Goal: Find specific page/section: Locate a particular part of the current website

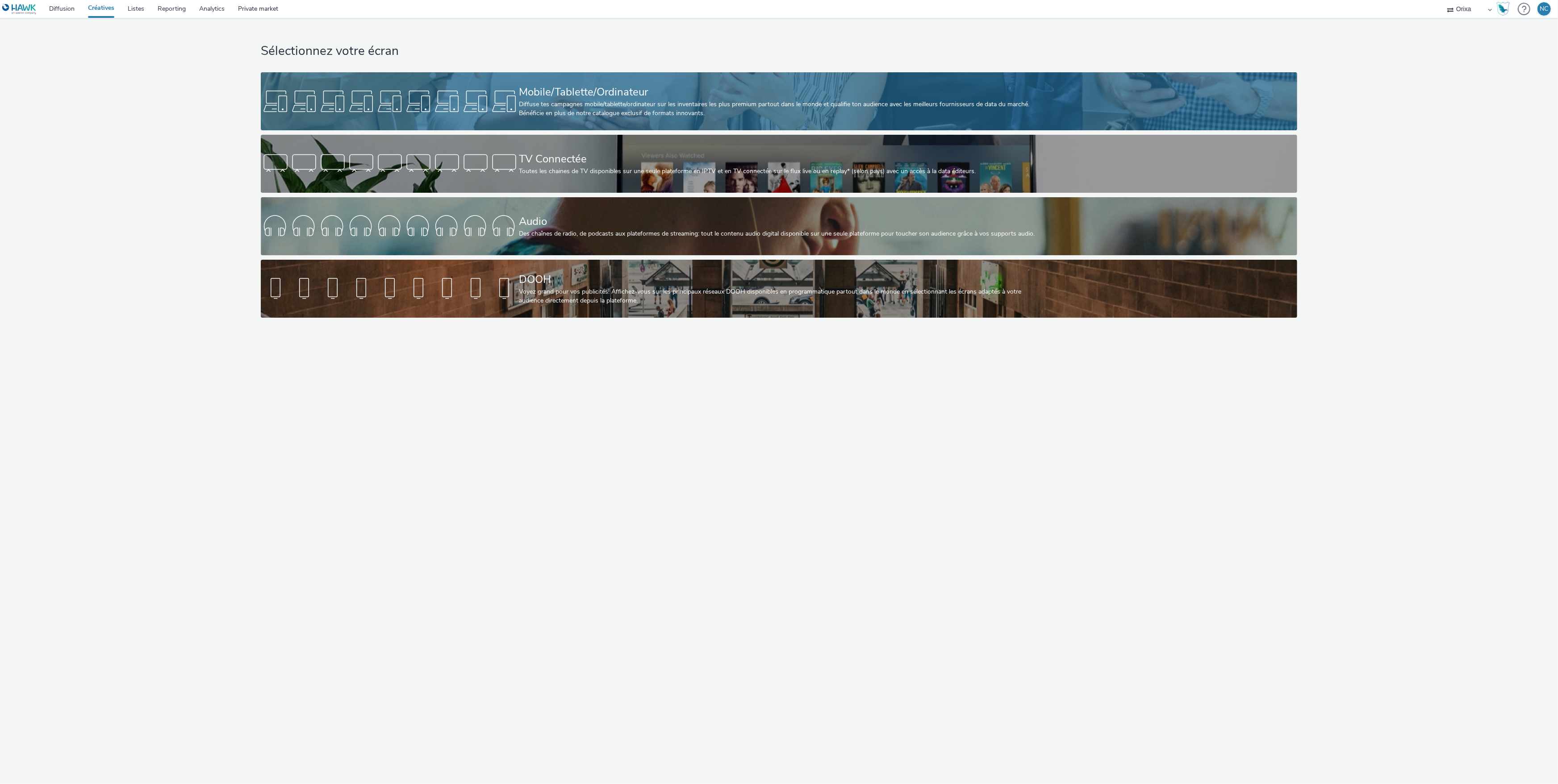
click at [554, 108] on div "Diffuse tes campagnes mobile/tablette/ordinateur sur les inventaires les plus p…" at bounding box center [777, 109] width 517 height 18
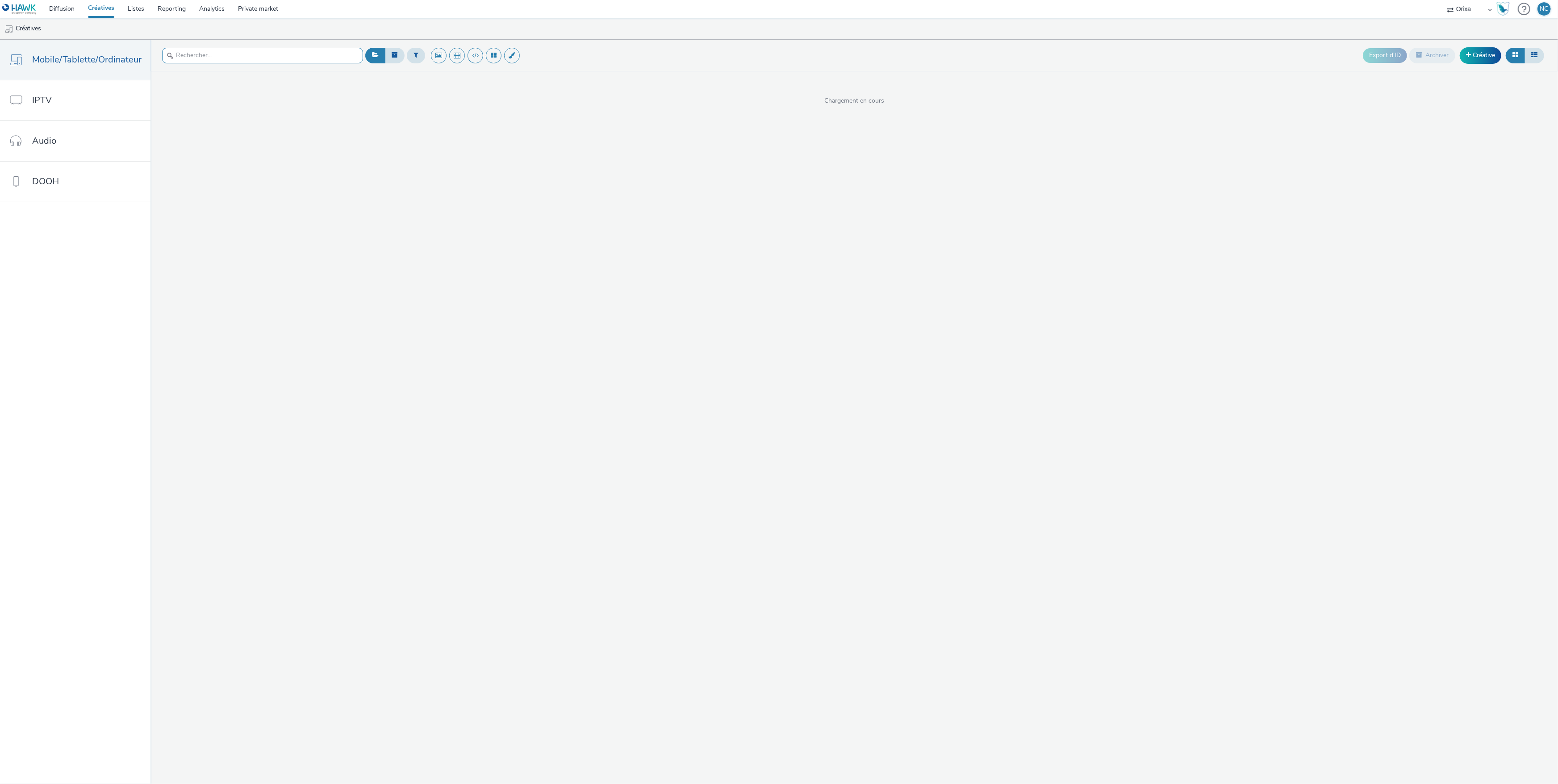
click at [220, 54] on input "text" at bounding box center [262, 56] width 201 height 16
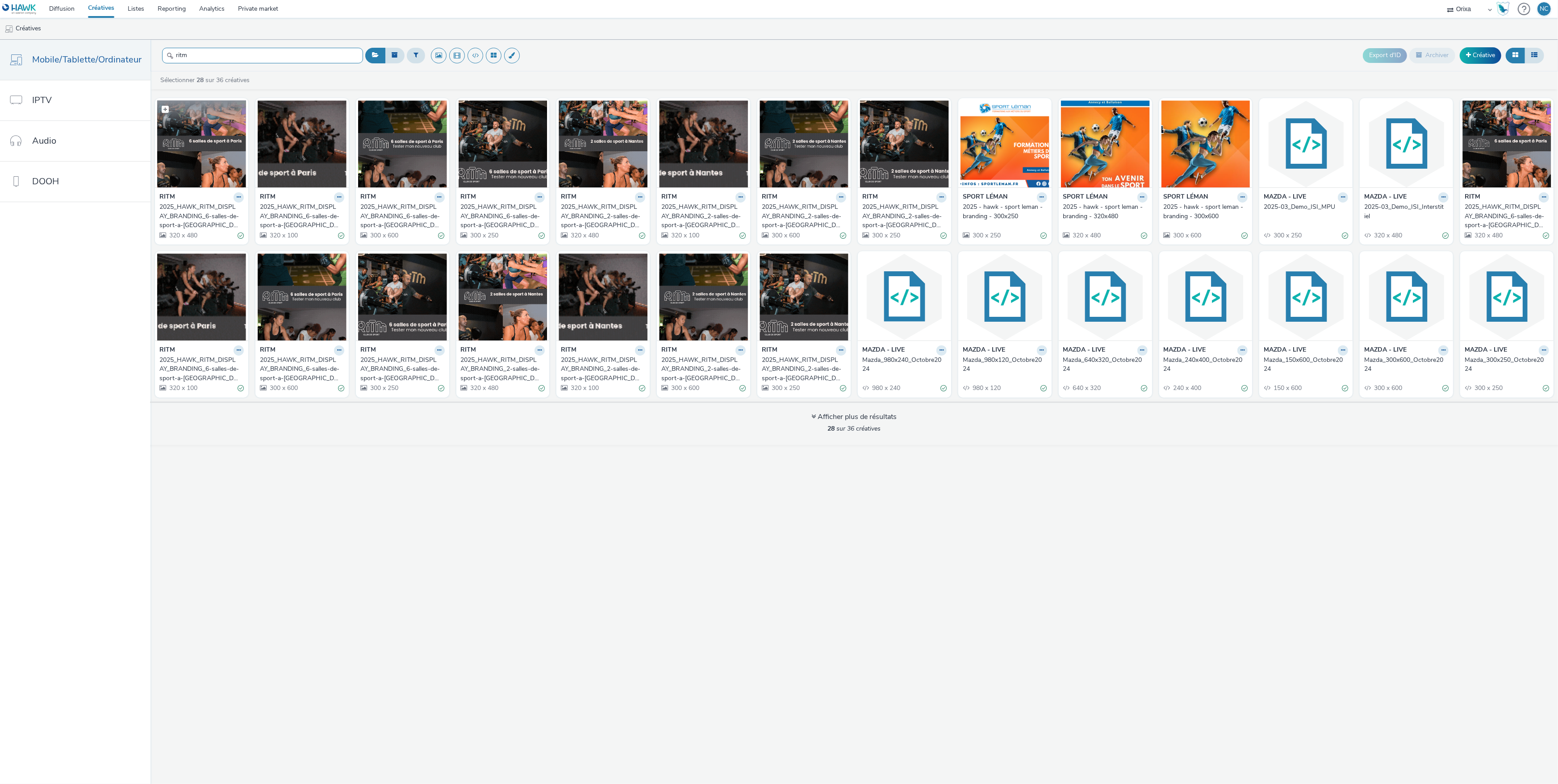
type input "ritm"
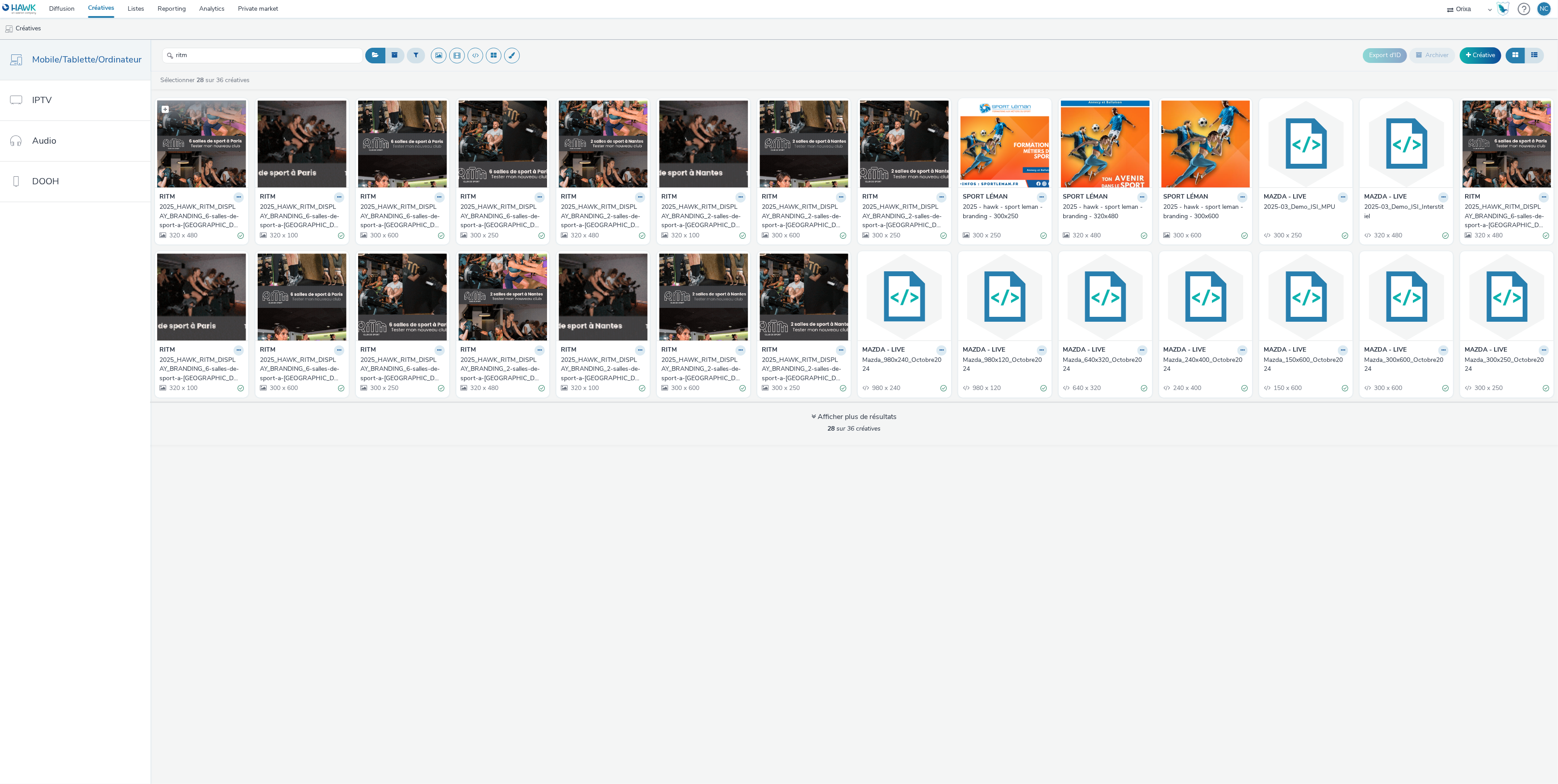
click at [207, 146] on img at bounding box center [201, 144] width 89 height 87
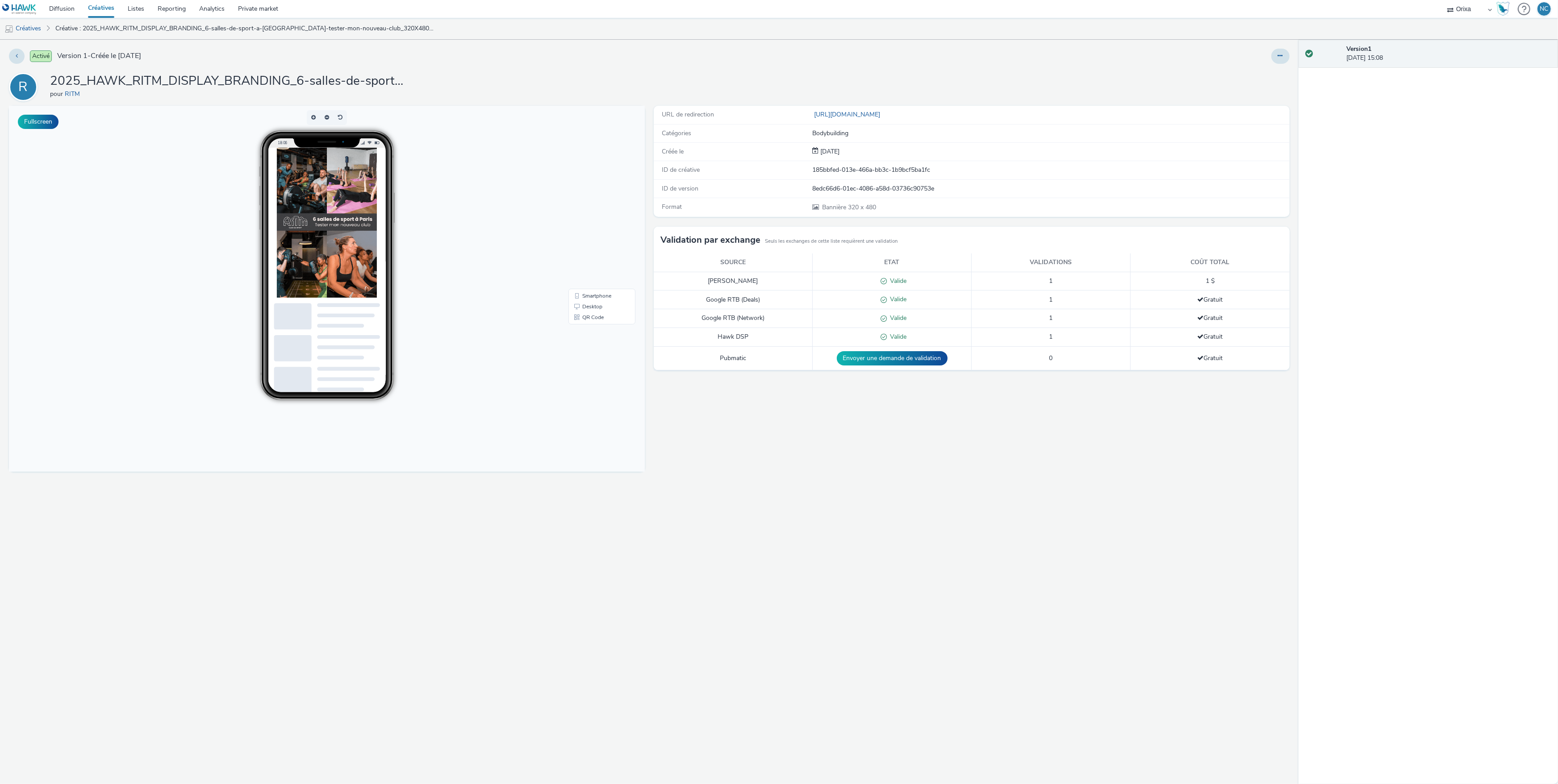
click at [704, 543] on div "URL de redirection [URL][DOMAIN_NAME] Catégories Bodybuilding Créée le [DATE] I…" at bounding box center [970, 445] width 640 height 678
click at [692, 497] on div "URL de redirection [URL][DOMAIN_NAME] Catégories Bodybuilding Créée le [DATE] I…" at bounding box center [970, 445] width 640 height 678
click at [742, 486] on div "URL de redirection [URL][DOMAIN_NAME] Catégories Bodybuilding Créée le [DATE] I…" at bounding box center [970, 445] width 640 height 678
click at [742, 481] on div "URL de redirection [URL][DOMAIN_NAME] Catégories Bodybuilding Créée le [DATE] I…" at bounding box center [970, 445] width 640 height 678
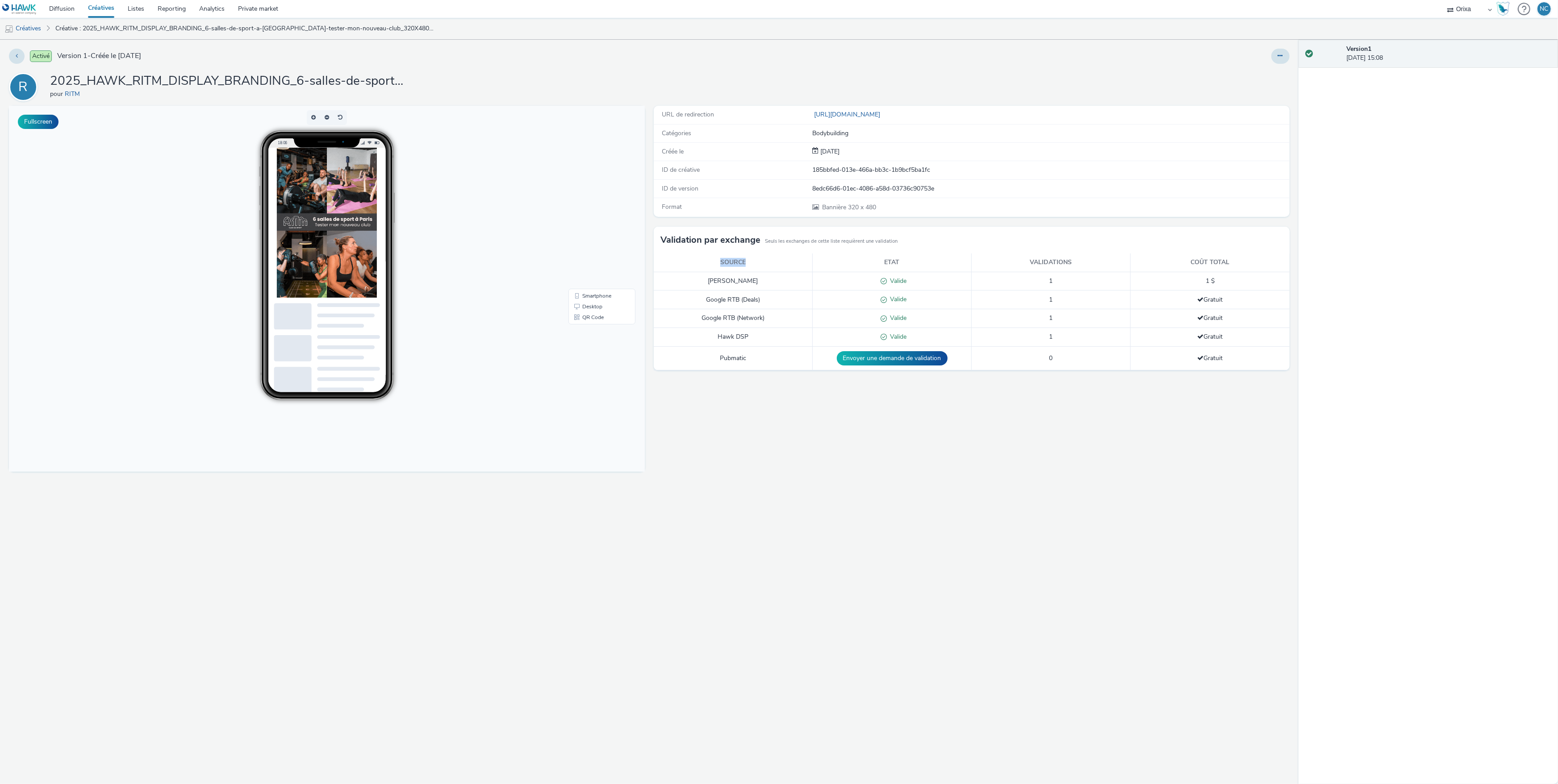
click at [742, 478] on div "URL de redirection [URL][DOMAIN_NAME] Catégories Bodybuilding Créée le [DATE] I…" at bounding box center [970, 445] width 640 height 678
